Goal: Task Accomplishment & Management: Complete application form

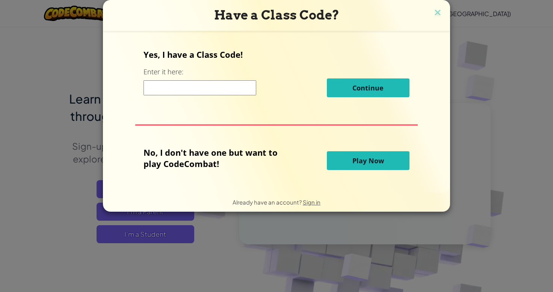
click at [236, 82] on input at bounding box center [200, 87] width 113 height 15
click at [208, 85] on input at bounding box center [200, 87] width 113 height 15
paste input "Sharepigwarm"
type input "Sharepigwarm"
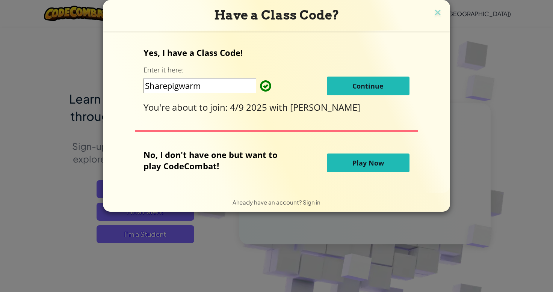
click at [350, 87] on button "Continue" at bounding box center [368, 86] width 83 height 19
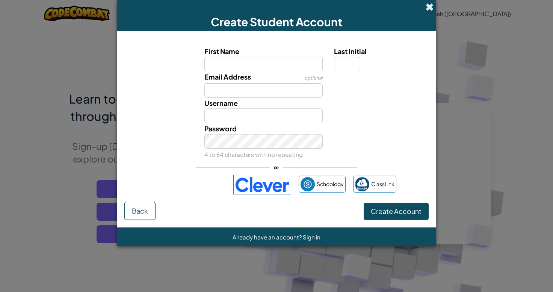
click at [427, 7] on span at bounding box center [430, 7] width 8 height 8
